Goal: Find specific page/section: Find specific page/section

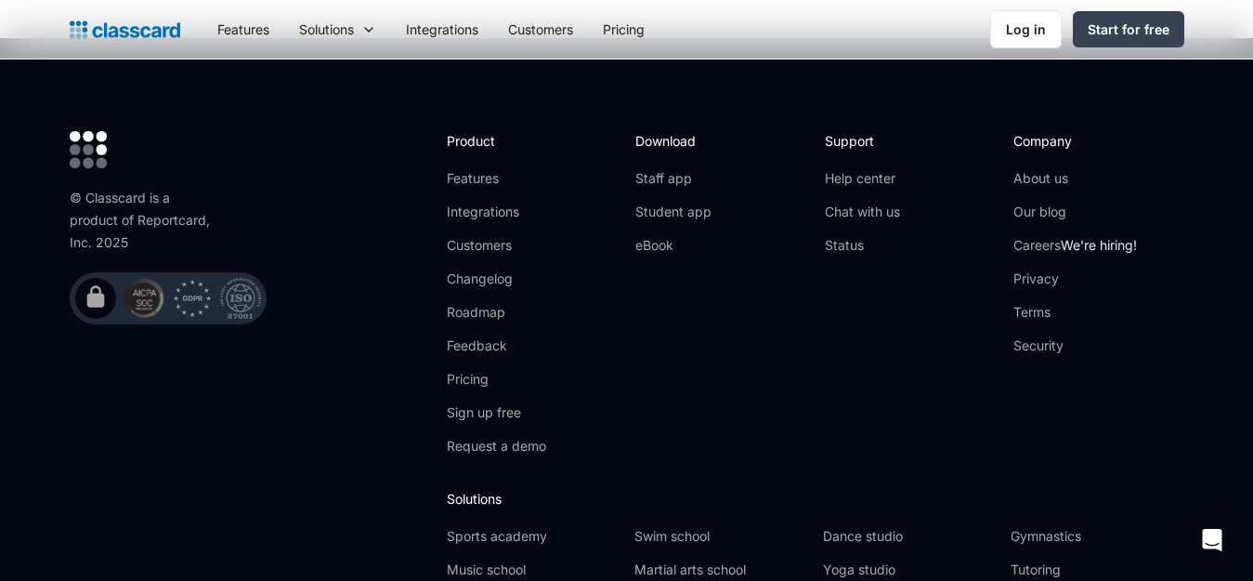
scroll to position [6063, 0]
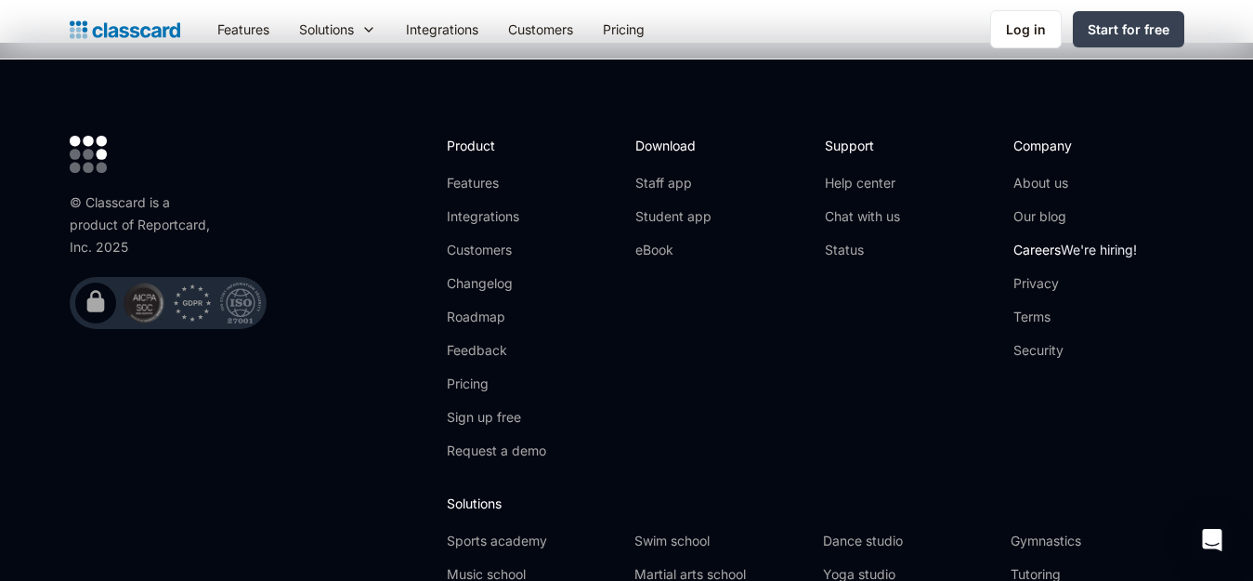
click at [1040, 241] on link "Careers We're hiring!" at bounding box center [1076, 250] width 124 height 19
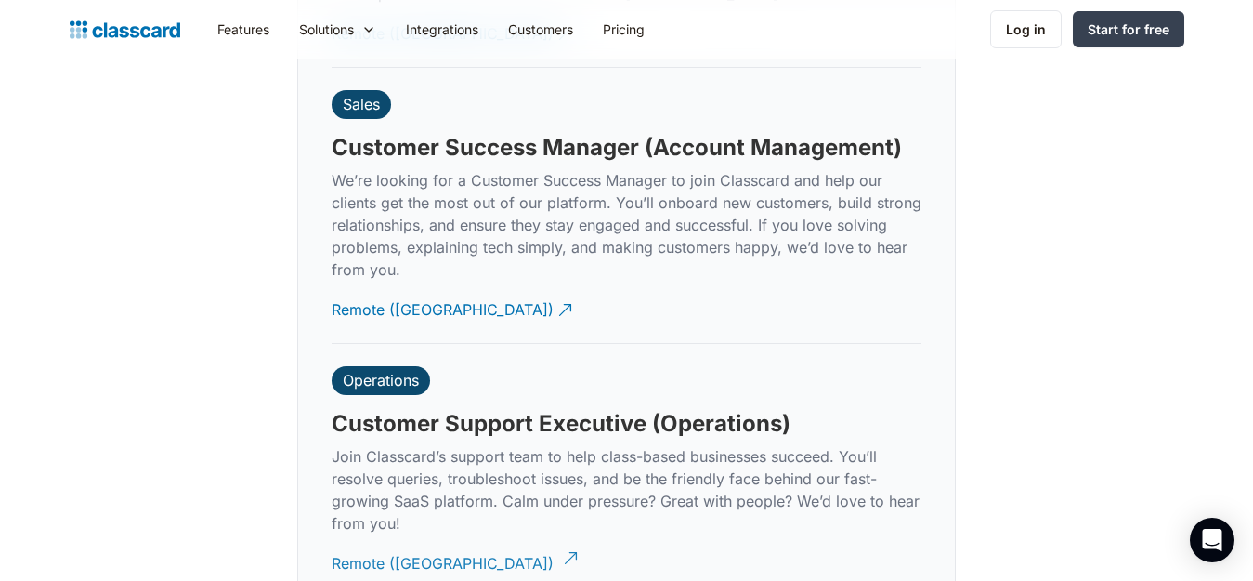
scroll to position [5185, 0]
click at [362, 286] on div "Remote ([GEOGRAPHIC_DATA])" at bounding box center [443, 303] width 222 height 36
click at [390, 539] on div "Remote ([GEOGRAPHIC_DATA])" at bounding box center [443, 557] width 222 height 36
